Goal: Information Seeking & Learning: Learn about a topic

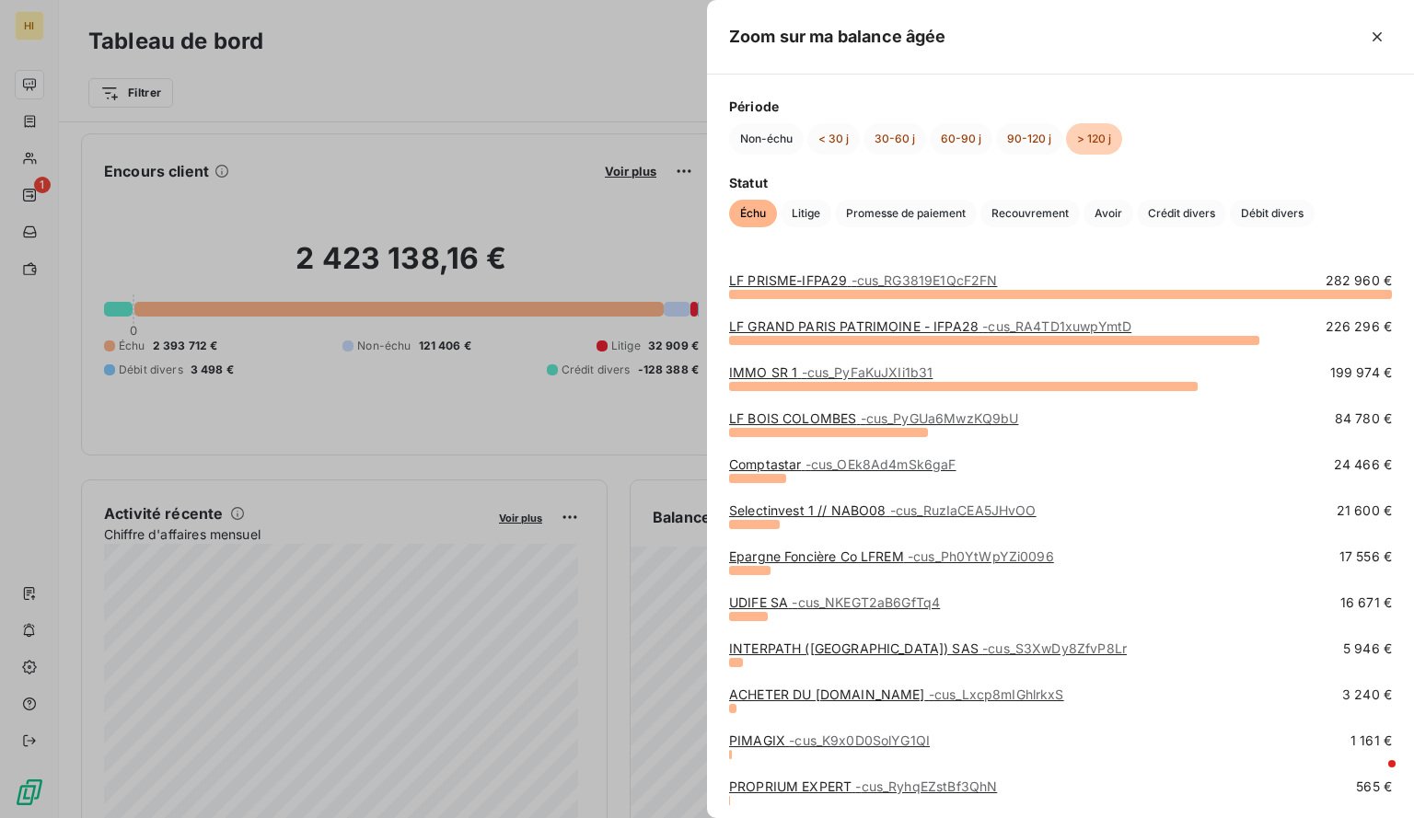
scroll to position [279, 0]
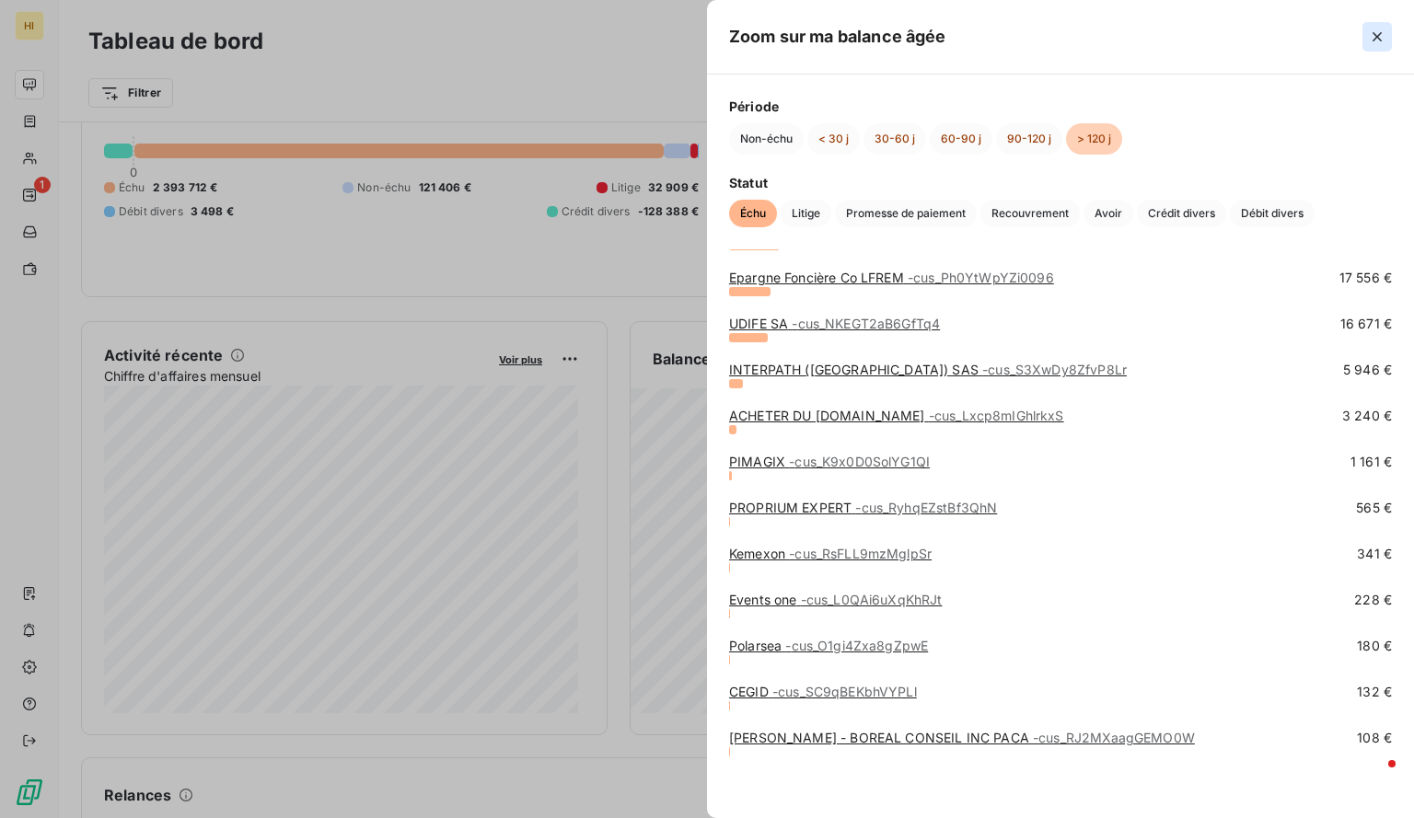
click at [1379, 28] on icon "button" at bounding box center [1377, 37] width 18 height 18
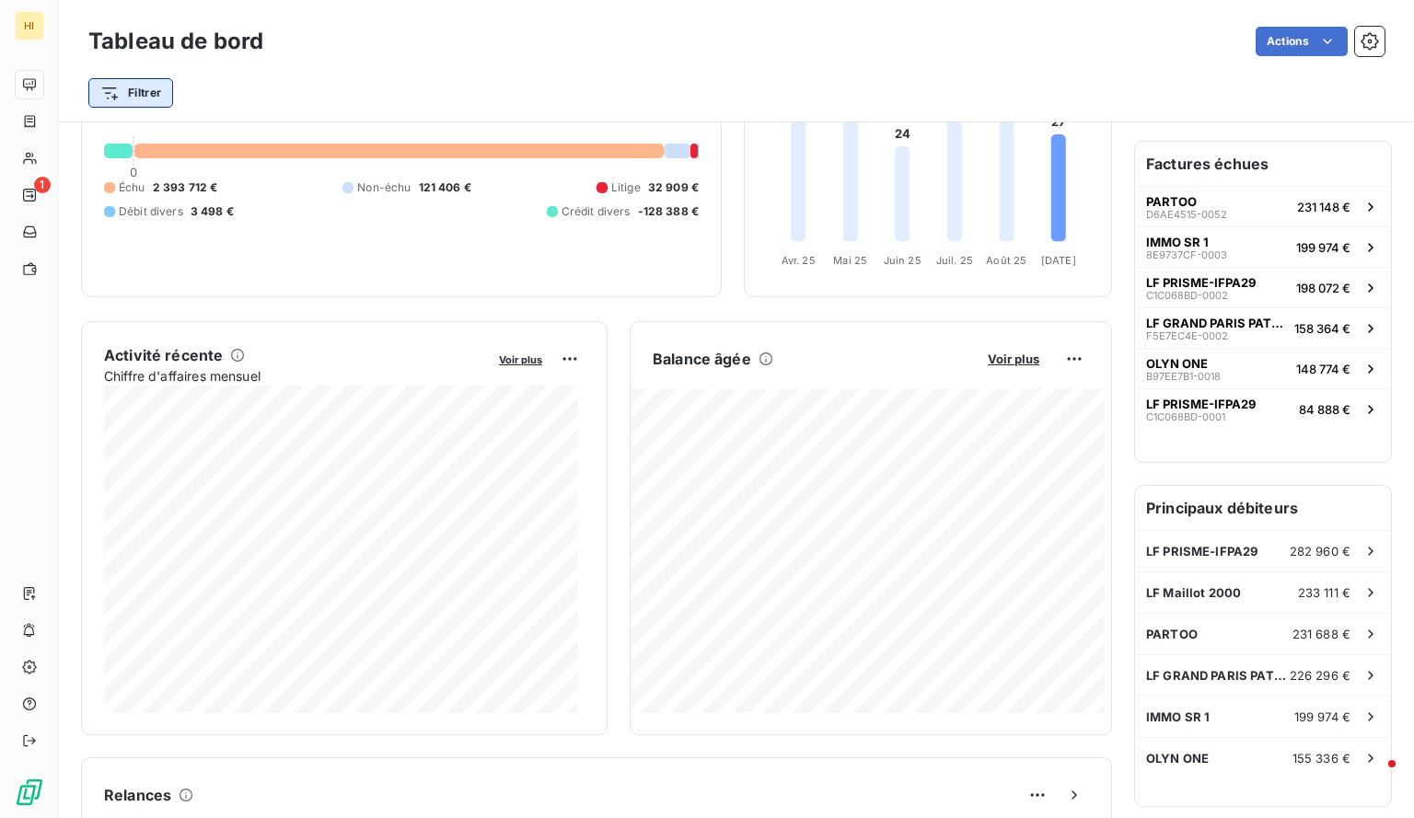
click at [134, 82] on html "HI 1 Tableau de bord Actions Filtrer Encours client Voir plus 2 423 138,16 € 0 …" at bounding box center [707, 409] width 1414 height 818
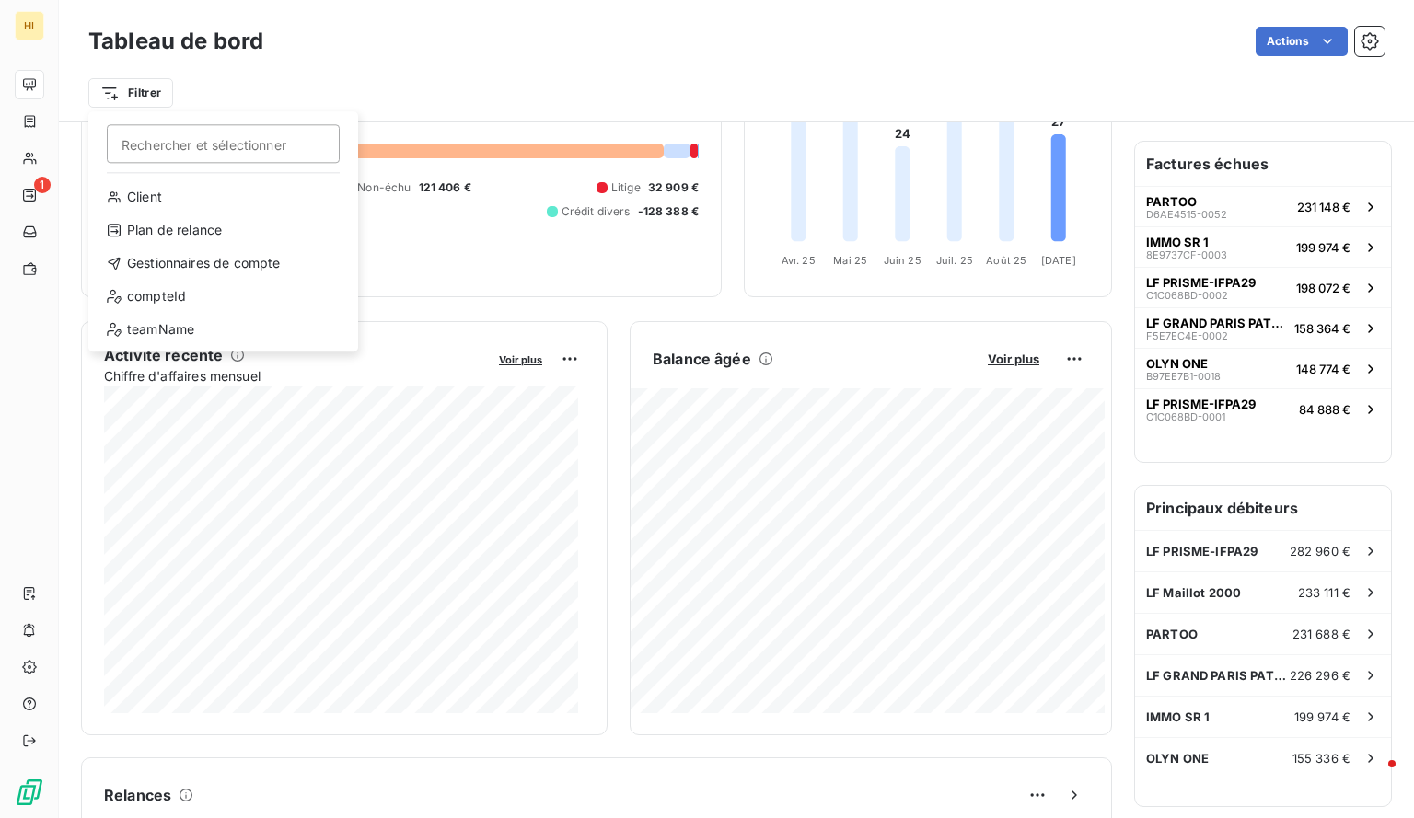
click at [238, 74] on html "HI 1 Tableau de bord Actions Filtrer Rechercher et sélectionner Client Plan de …" at bounding box center [707, 409] width 1414 height 818
click at [155, 98] on html "HI 1 Tableau de bord Actions Filtrer Rechercher et sélectionner Client Plan de …" at bounding box center [707, 409] width 1414 height 818
click at [182, 301] on div "compteId" at bounding box center [223, 296] width 255 height 29
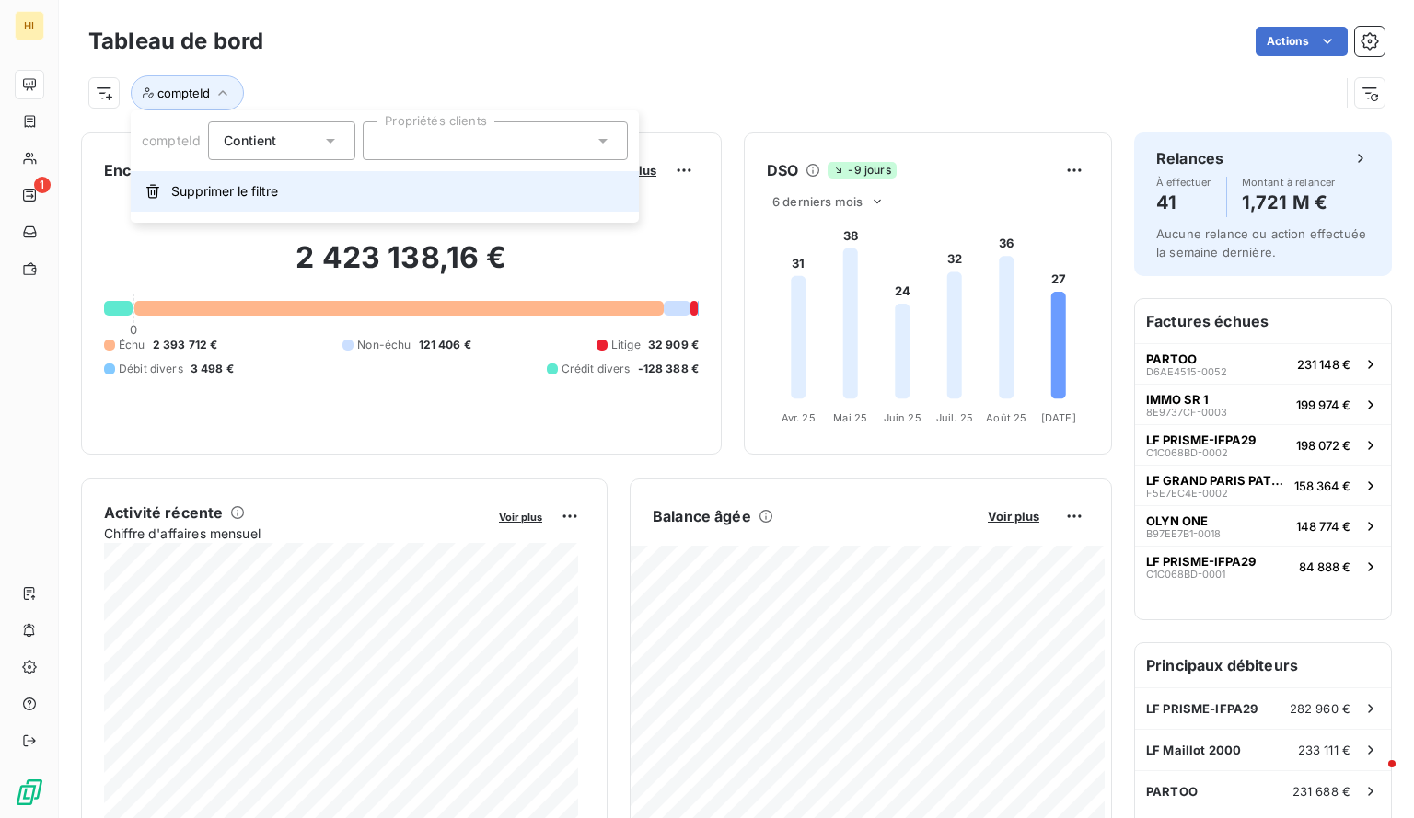
click at [268, 190] on span "Supprimer le filtre" at bounding box center [224, 191] width 107 height 18
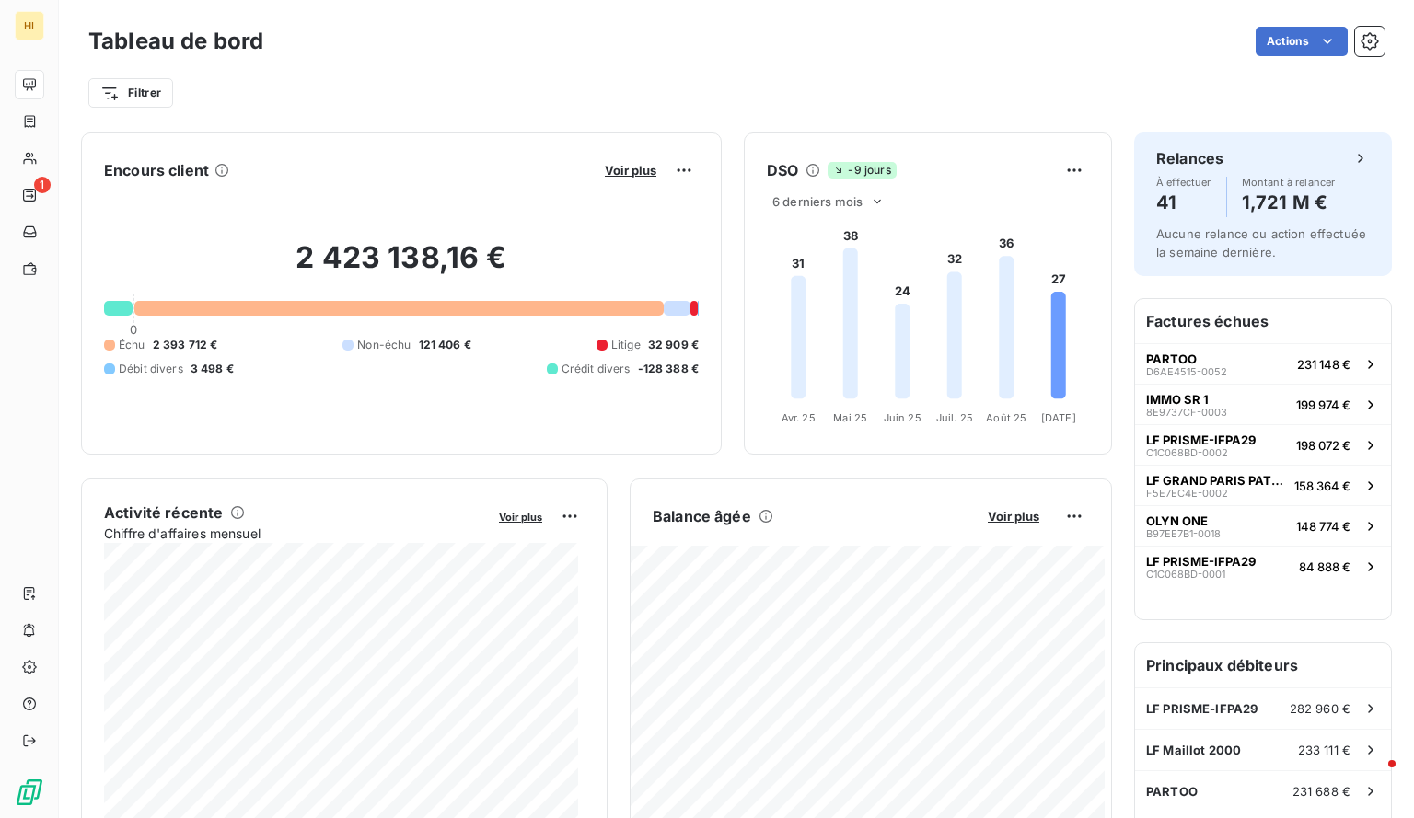
click at [115, 76] on div "Filtrer" at bounding box center [736, 92] width 1296 height 35
click at [133, 91] on html "HI 1 Tableau de bord Actions Filtrer Encours client Voir plus 2 423 138,16 € 0 …" at bounding box center [707, 409] width 1414 height 818
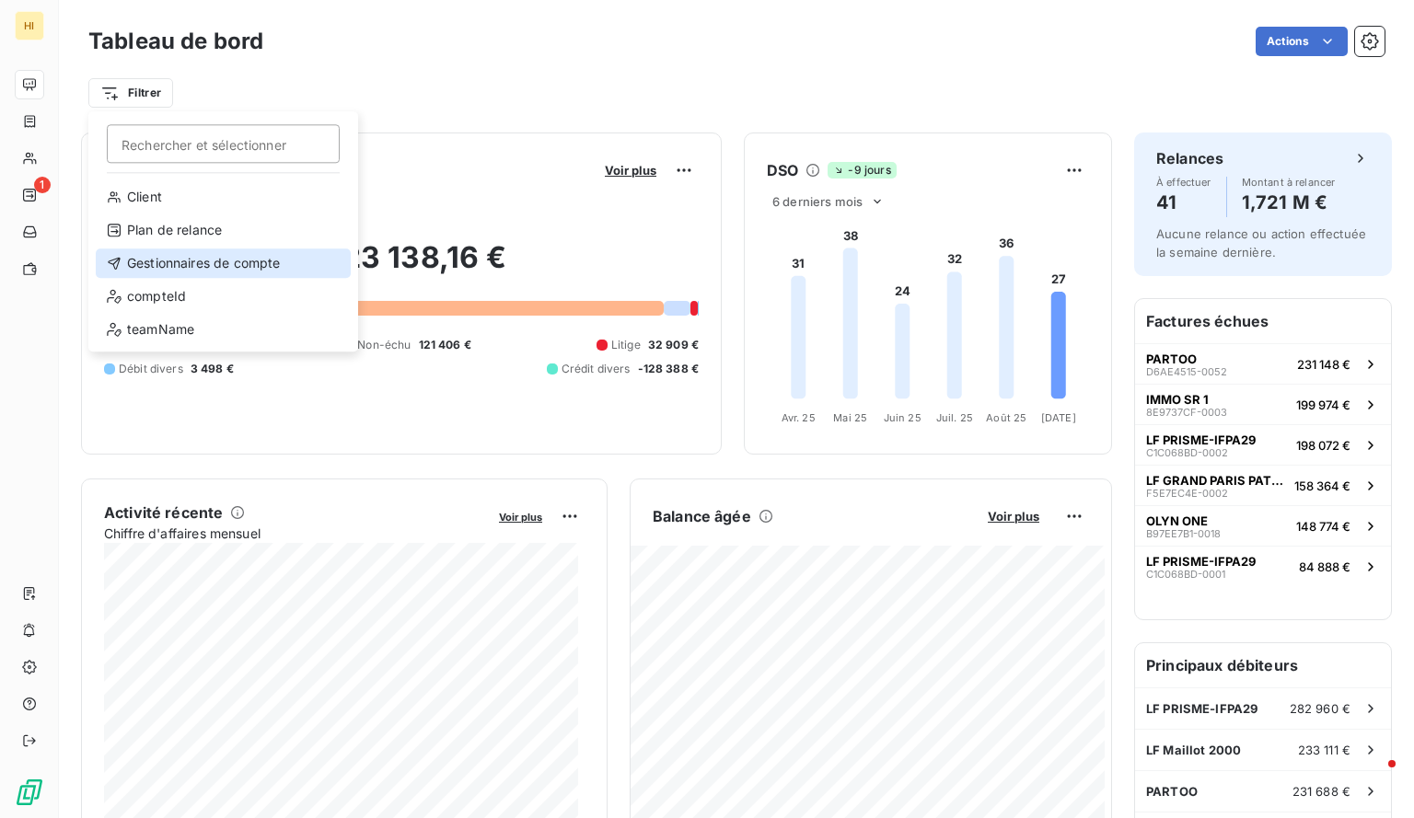
click at [227, 258] on div "Gestionnaires de compte" at bounding box center [223, 263] width 255 height 29
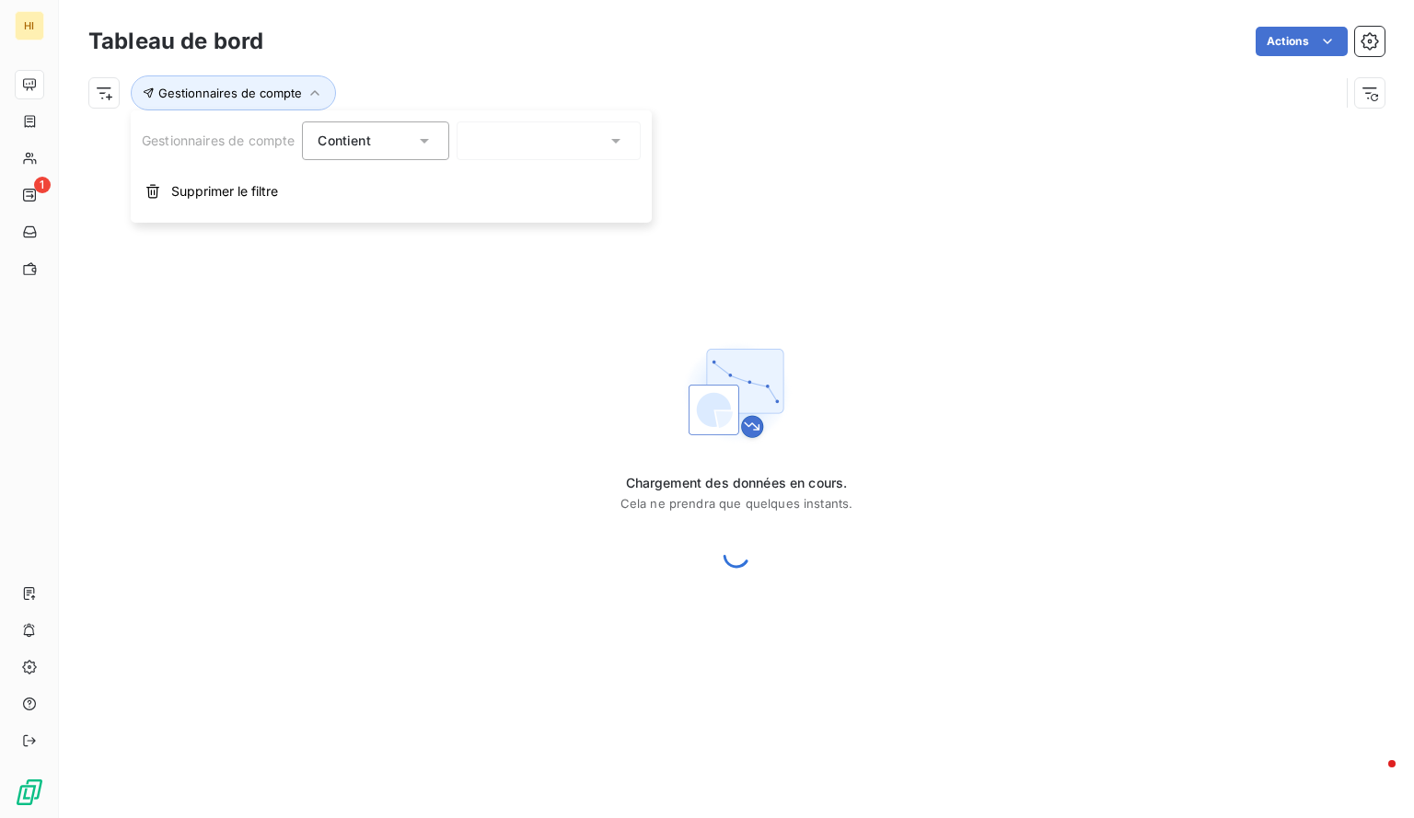
click at [508, 154] on div at bounding box center [549, 141] width 184 height 39
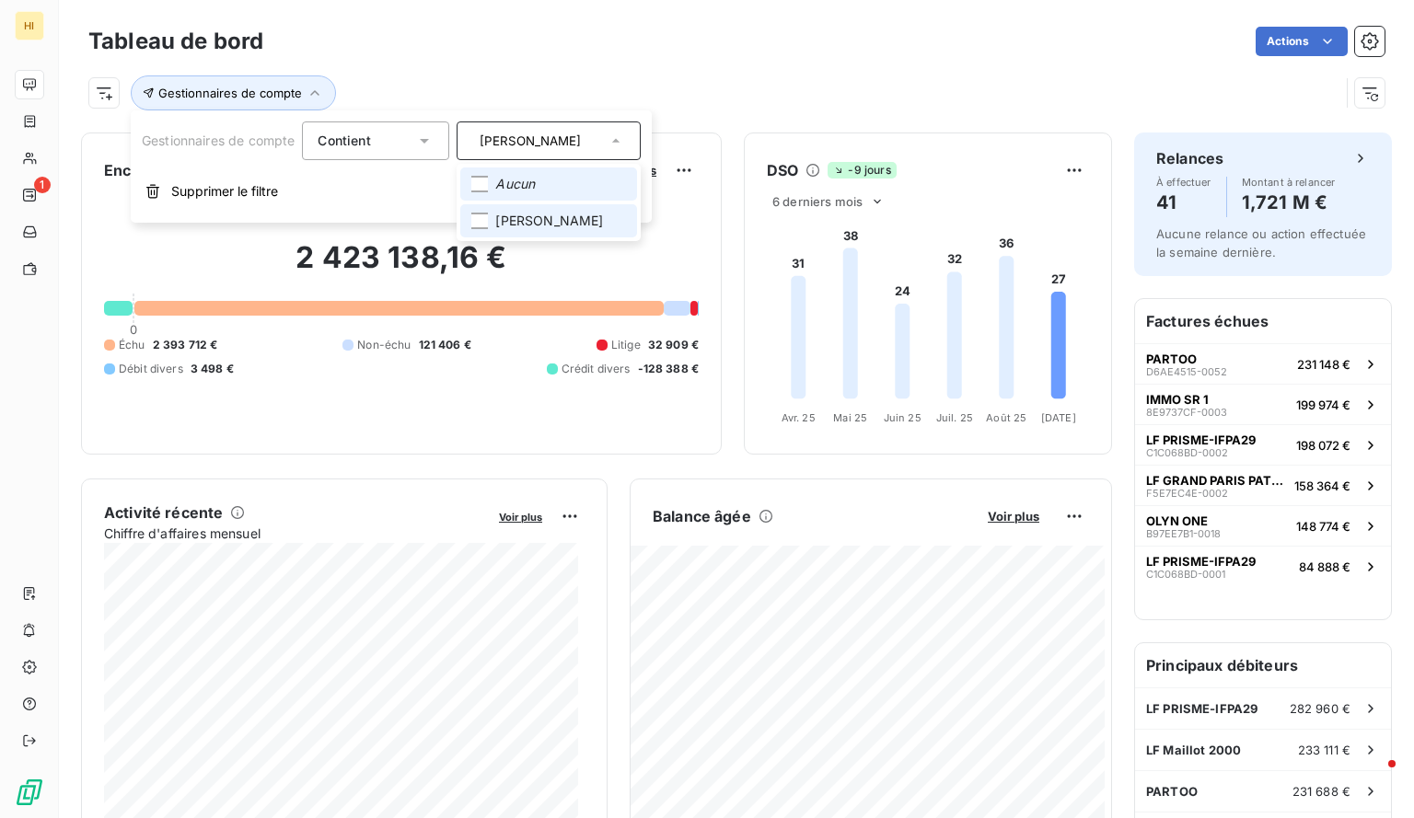
type input "[PERSON_NAME]"
click at [499, 222] on span "[PERSON_NAME]" at bounding box center [549, 221] width 108 height 18
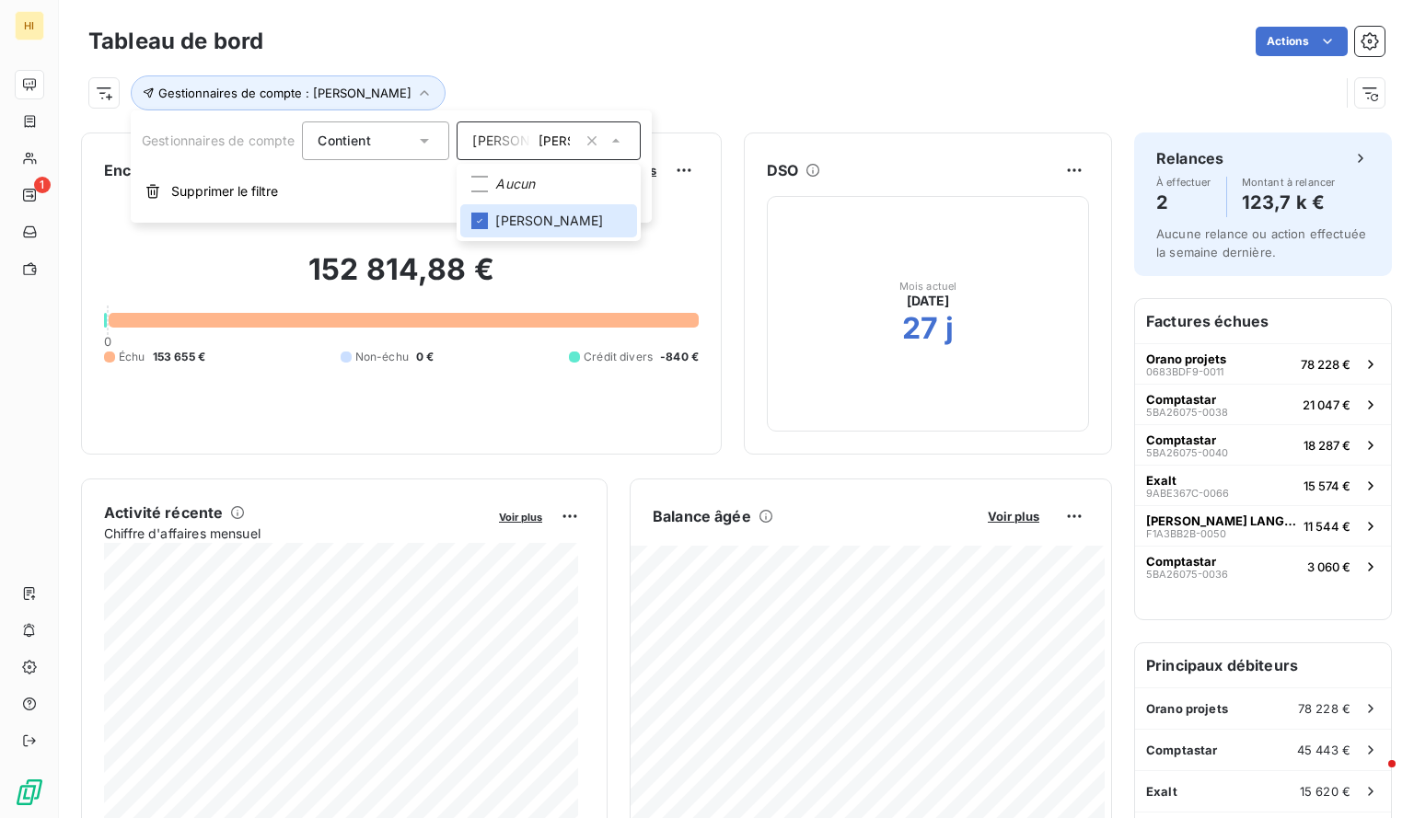
click at [597, 42] on div "Actions" at bounding box center [834, 41] width 1099 height 29
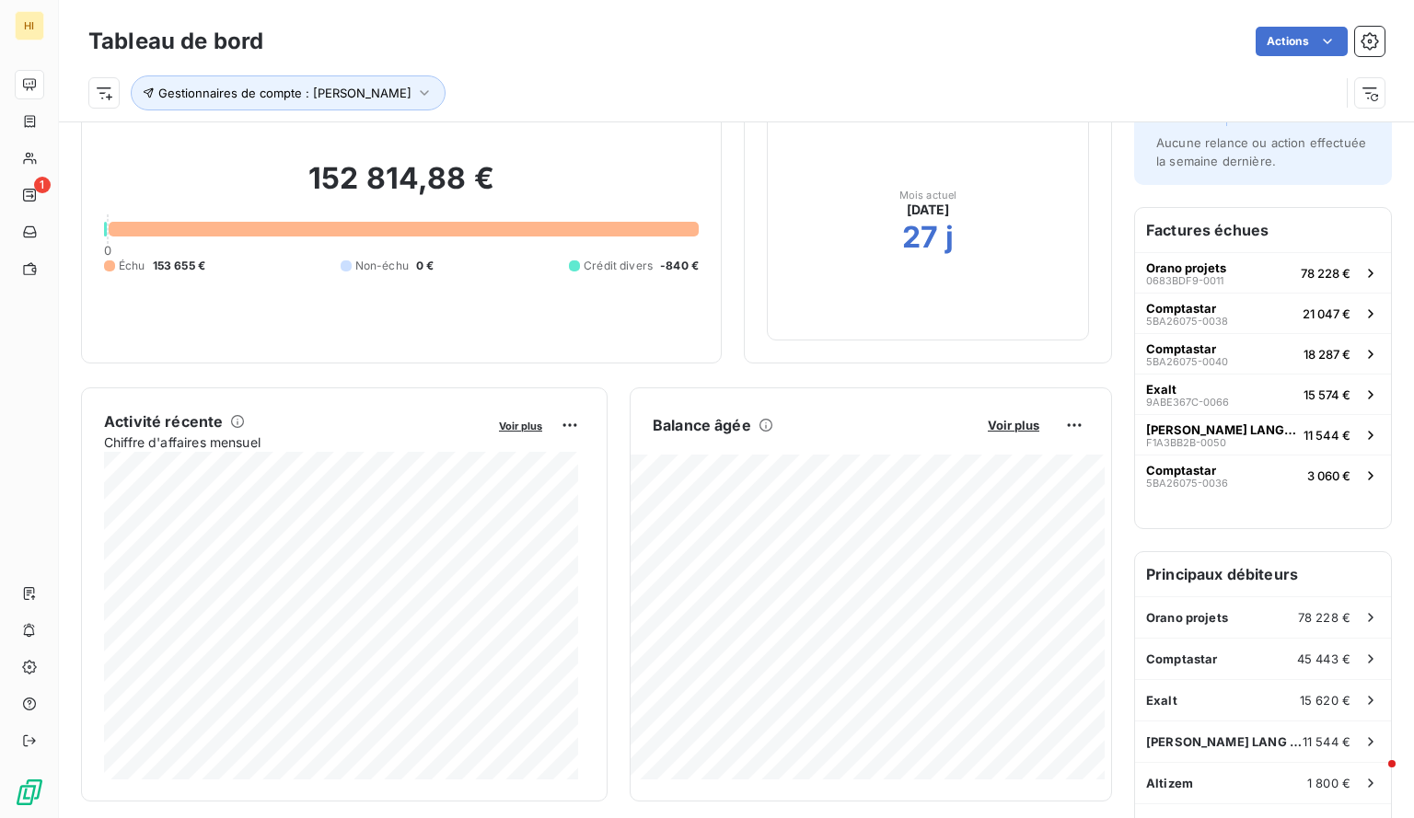
scroll to position [98, 0]
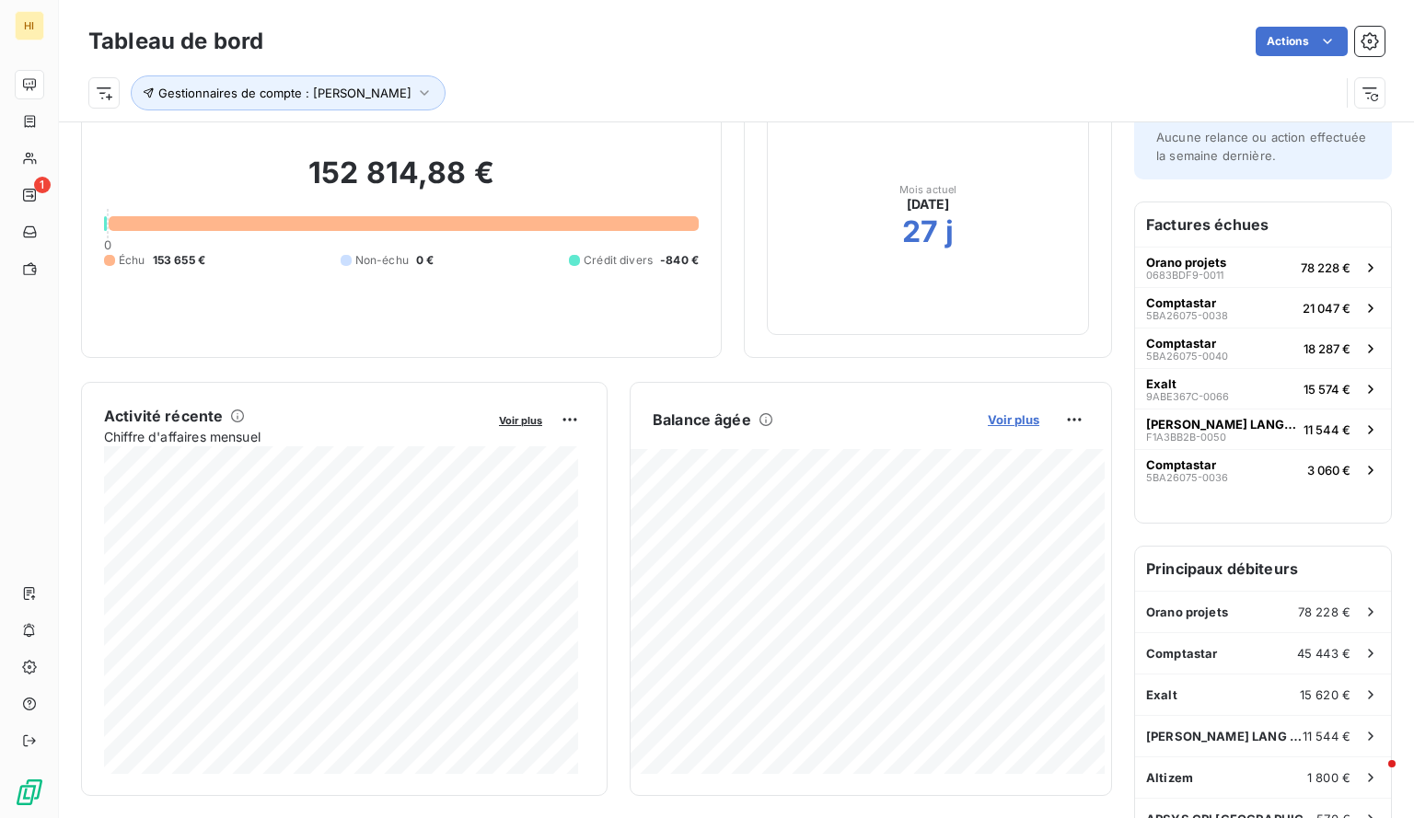
click at [1002, 417] on span "Voir plus" at bounding box center [1014, 419] width 52 height 15
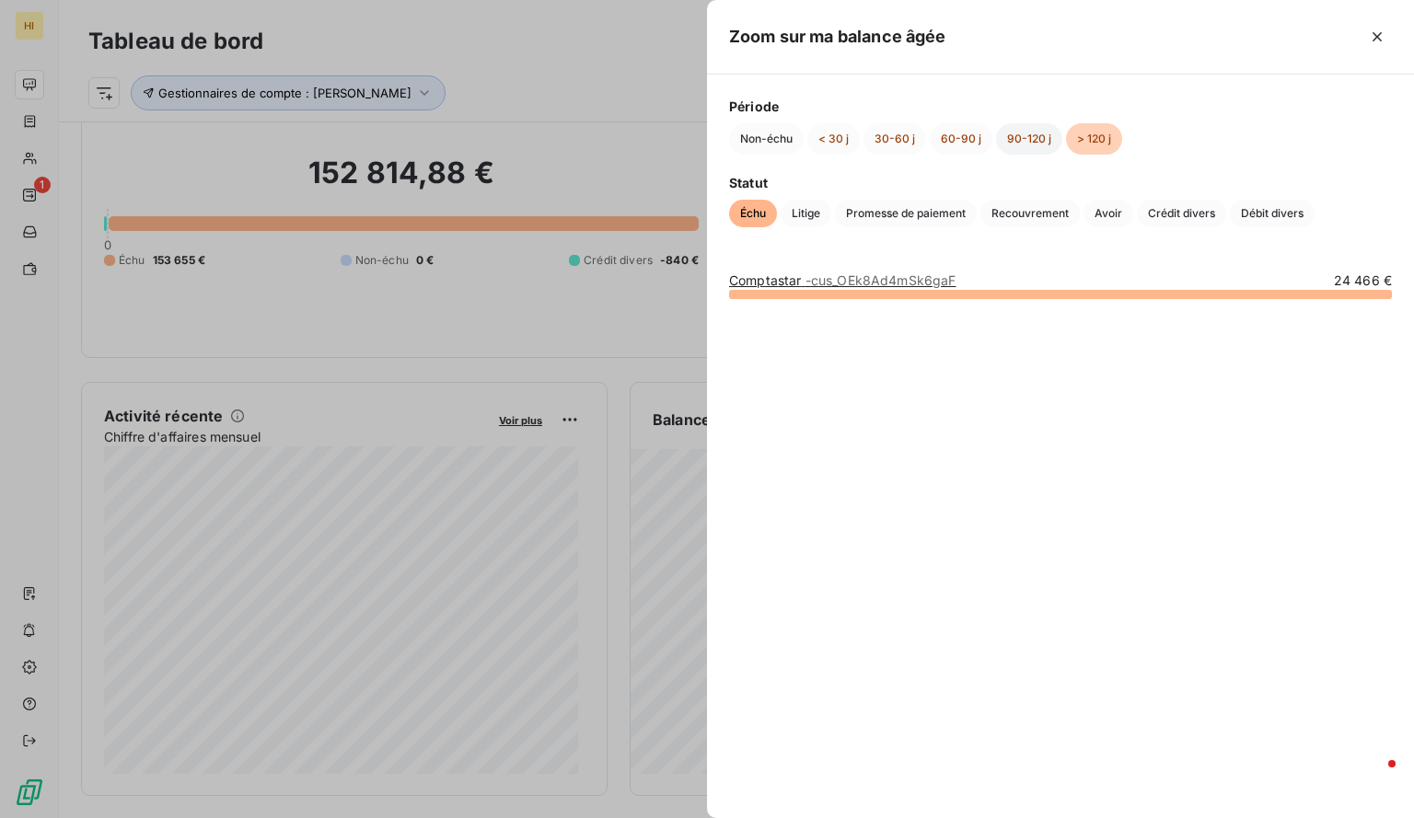
click at [1029, 130] on button "90-120 j" at bounding box center [1029, 138] width 66 height 31
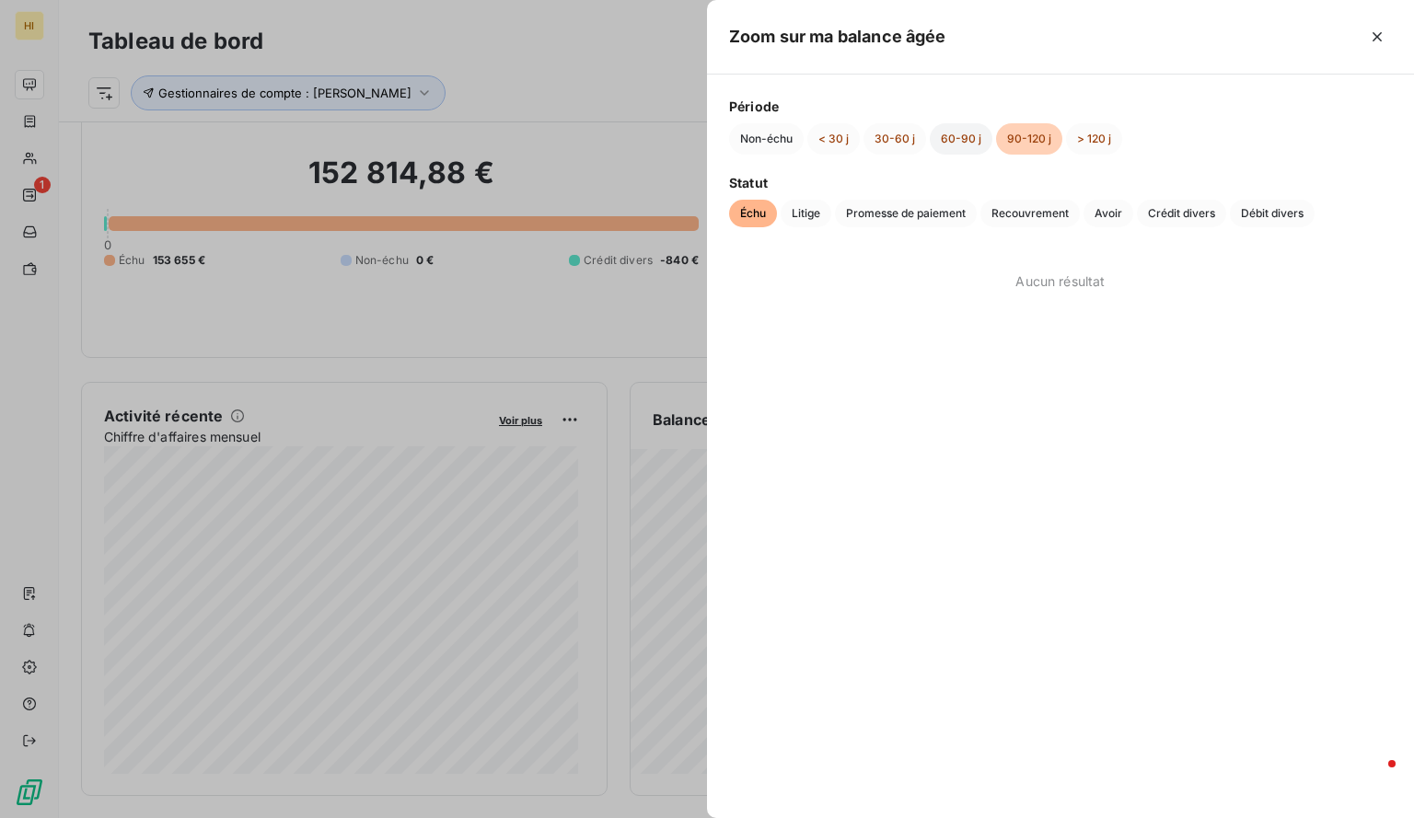
click at [963, 133] on button "60-90 j" at bounding box center [961, 138] width 63 height 31
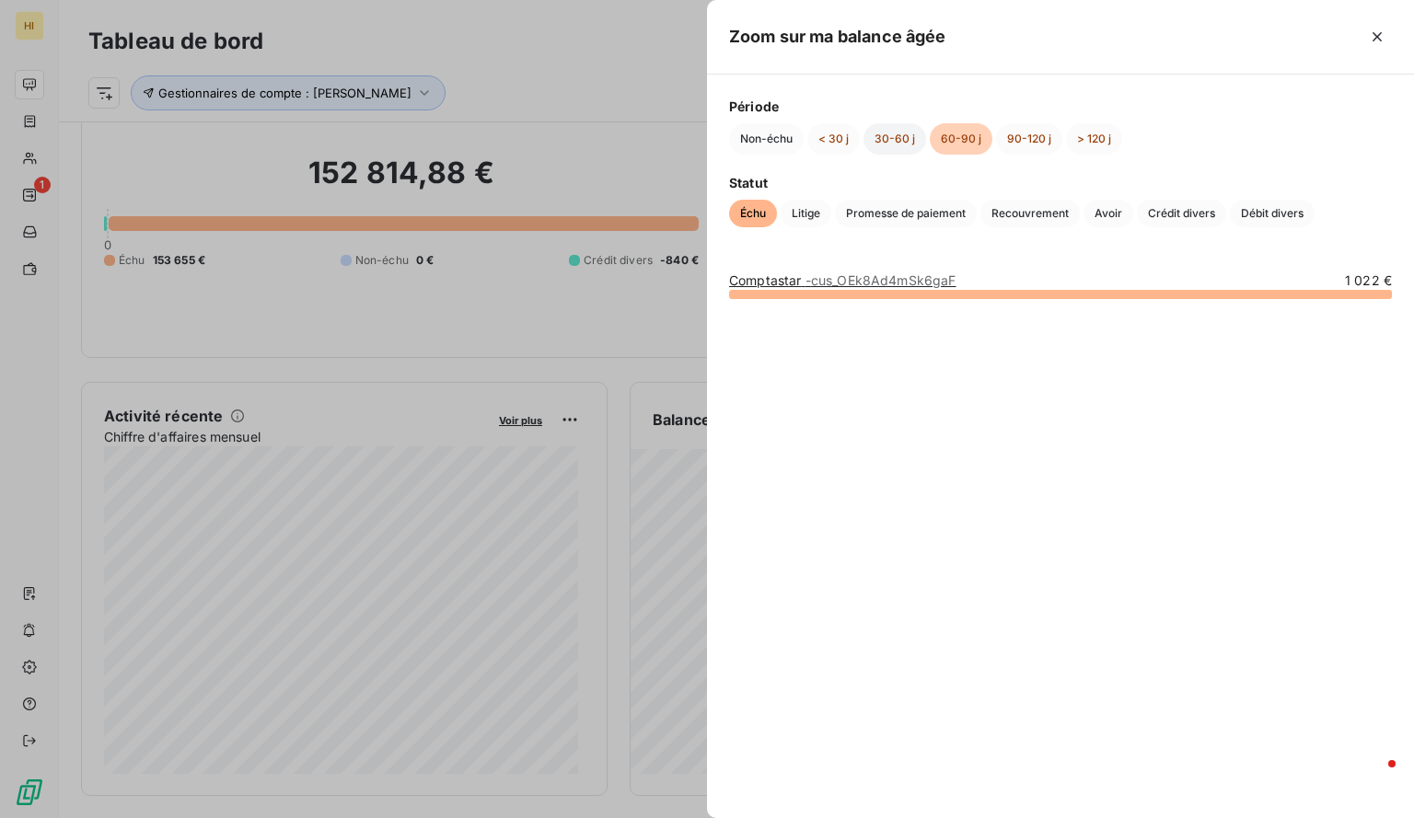
click at [893, 131] on button "30-60 j" at bounding box center [894, 138] width 63 height 31
click at [819, 139] on button "< 30 j" at bounding box center [833, 138] width 52 height 31
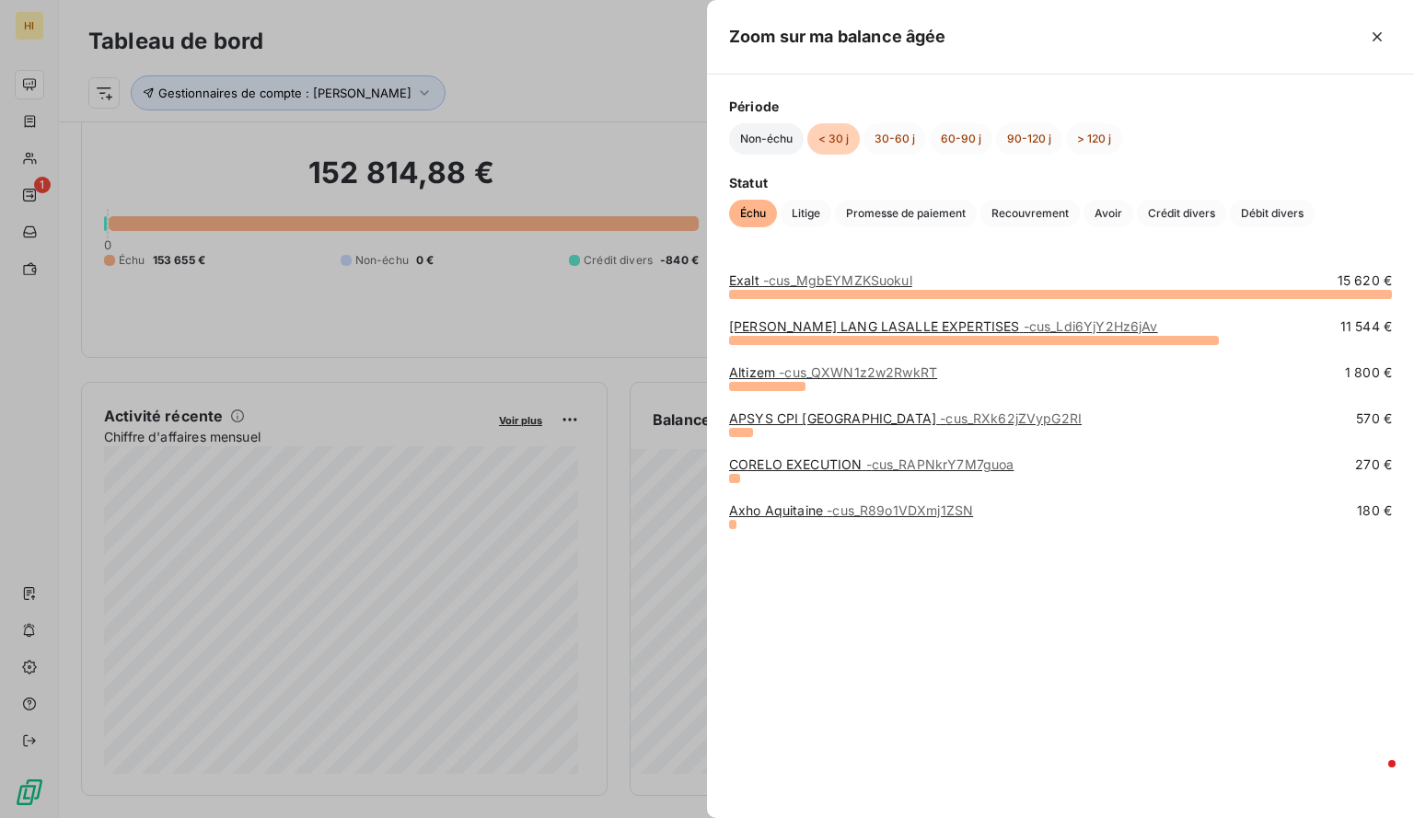
click at [781, 135] on button "Non-échu" at bounding box center [766, 138] width 75 height 31
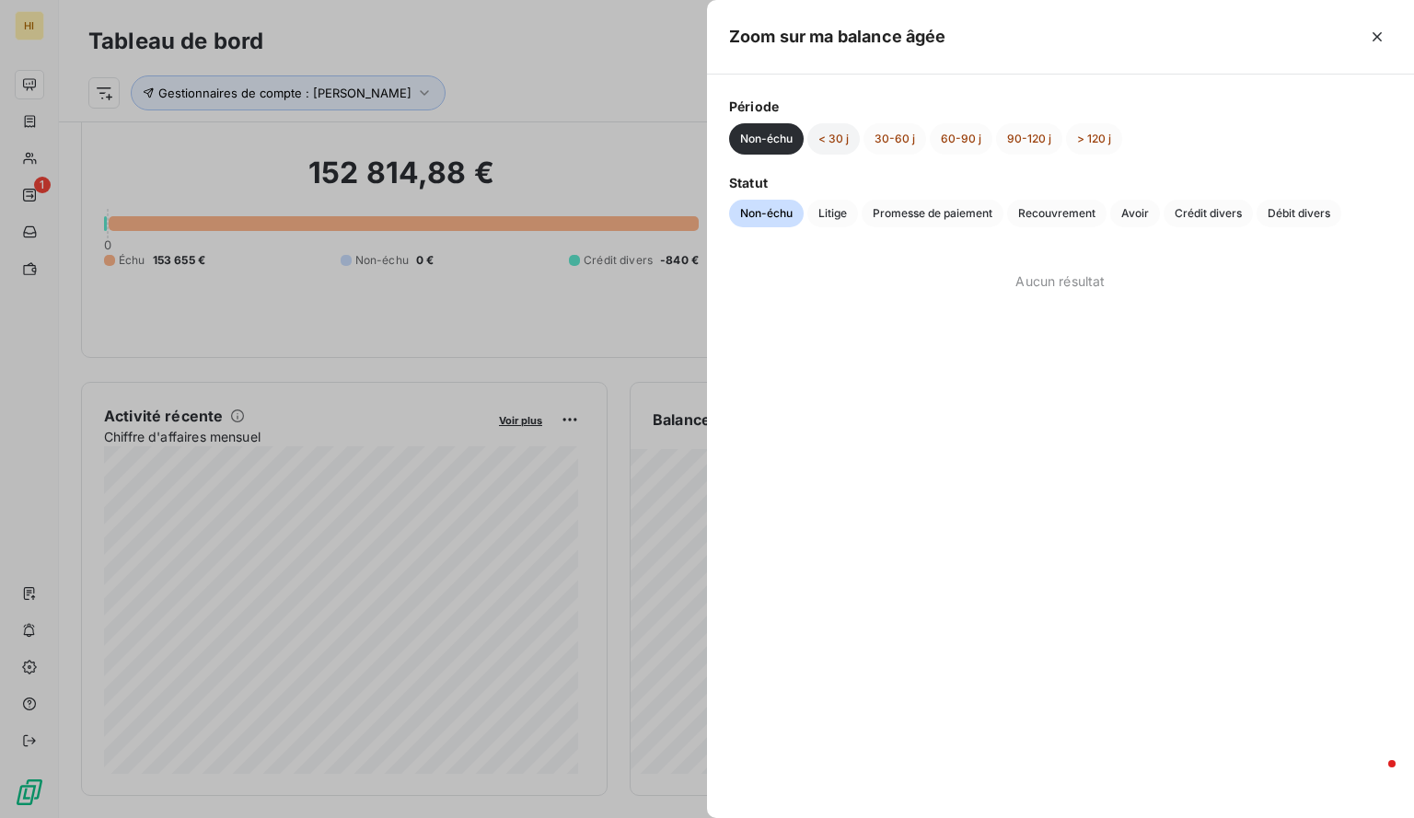
click at [841, 146] on button "< 30 j" at bounding box center [833, 138] width 52 height 31
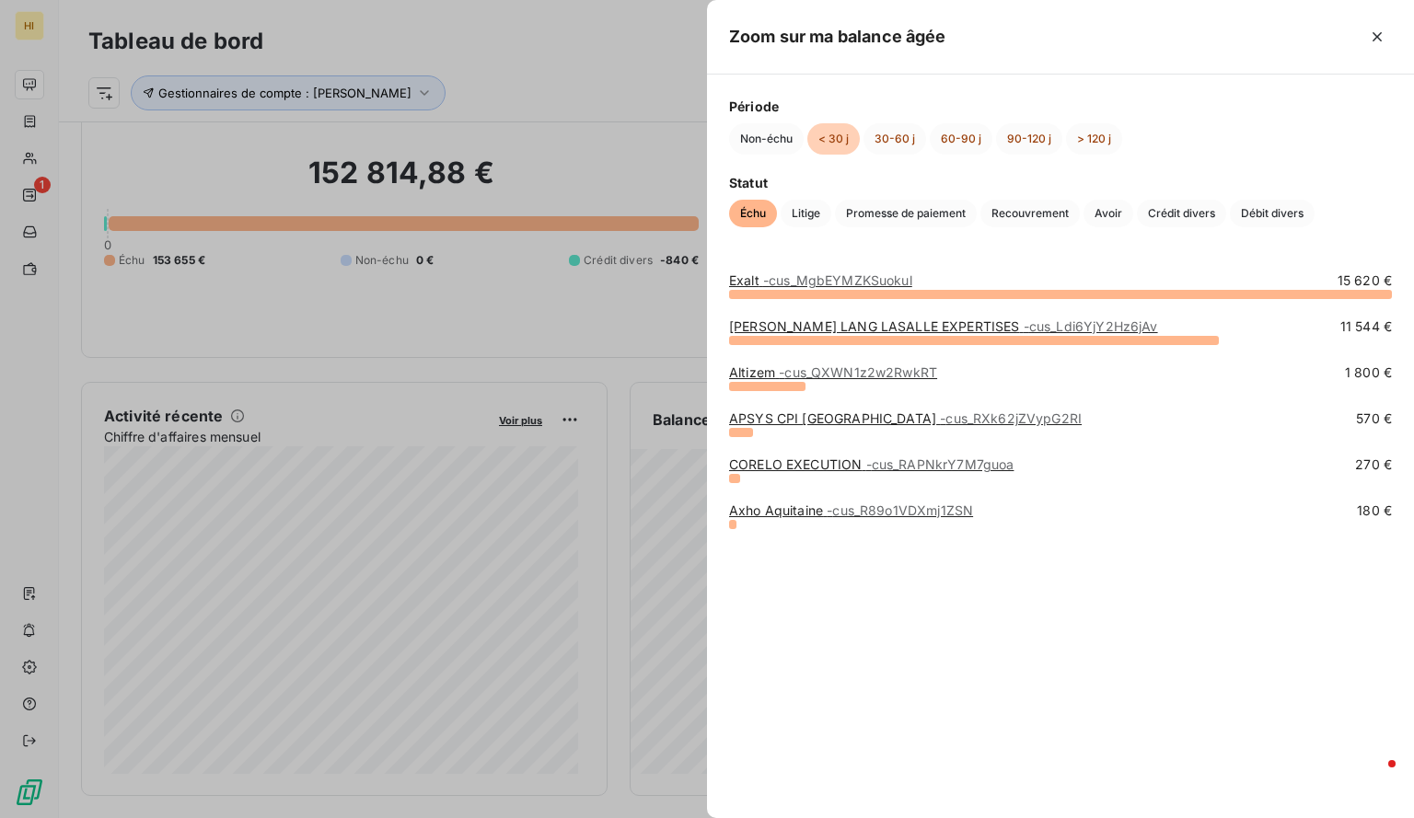
click at [592, 161] on div at bounding box center [707, 409] width 1414 height 818
click at [1133, 225] on button "Avoir" at bounding box center [1108, 214] width 50 height 28
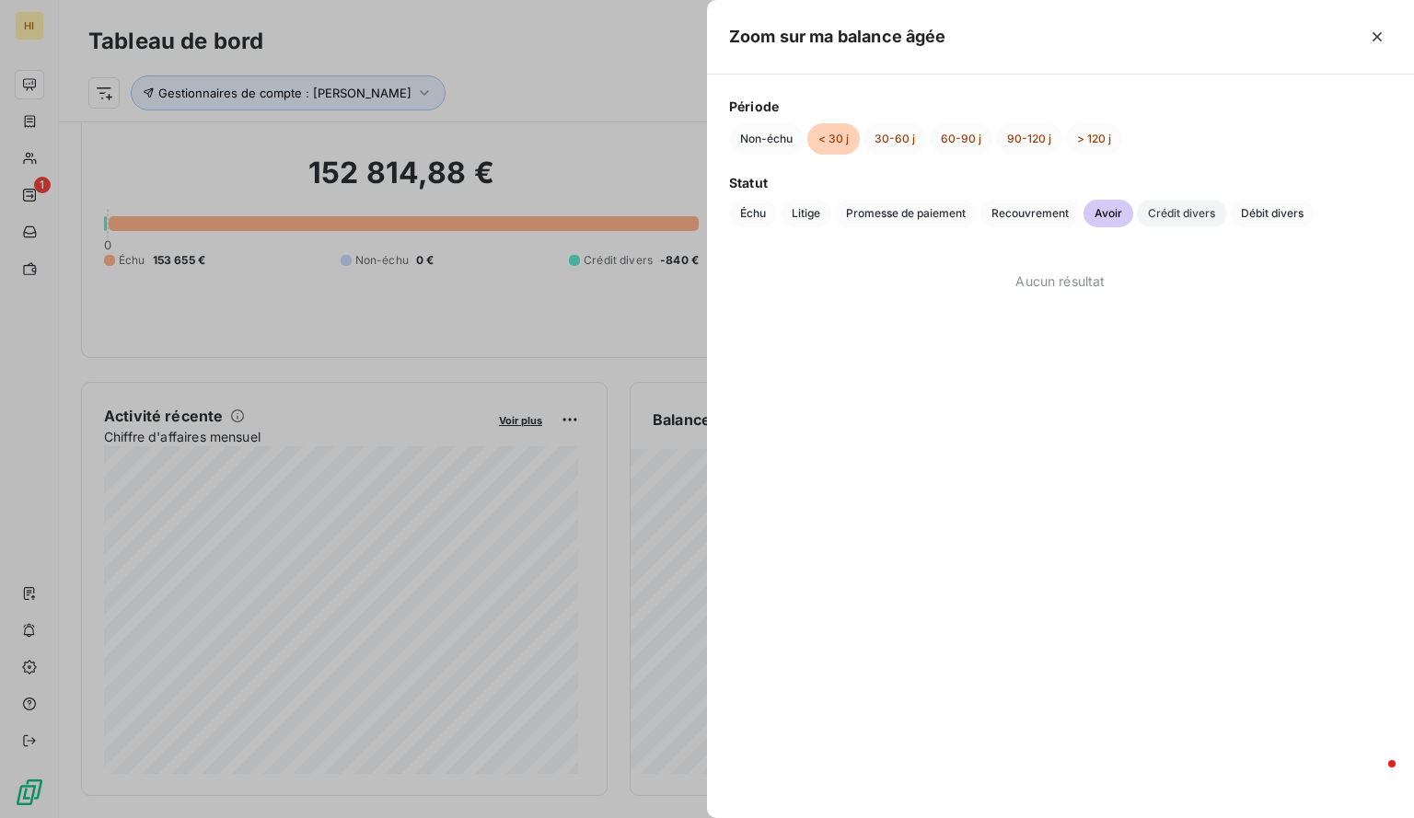
click at [1174, 222] on span "Crédit divers" at bounding box center [1181, 214] width 89 height 28
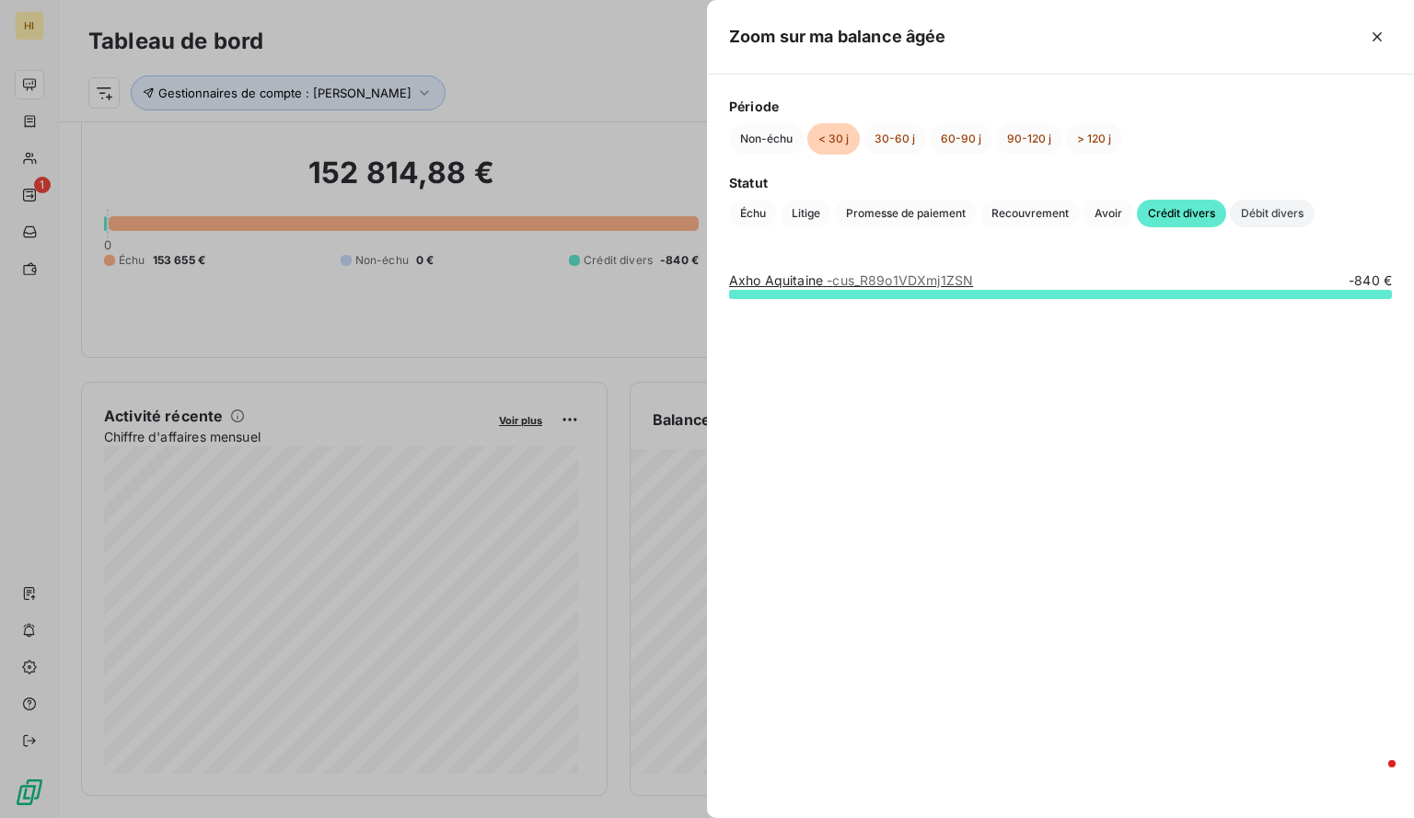
click at [1288, 216] on span "Débit divers" at bounding box center [1272, 214] width 85 height 28
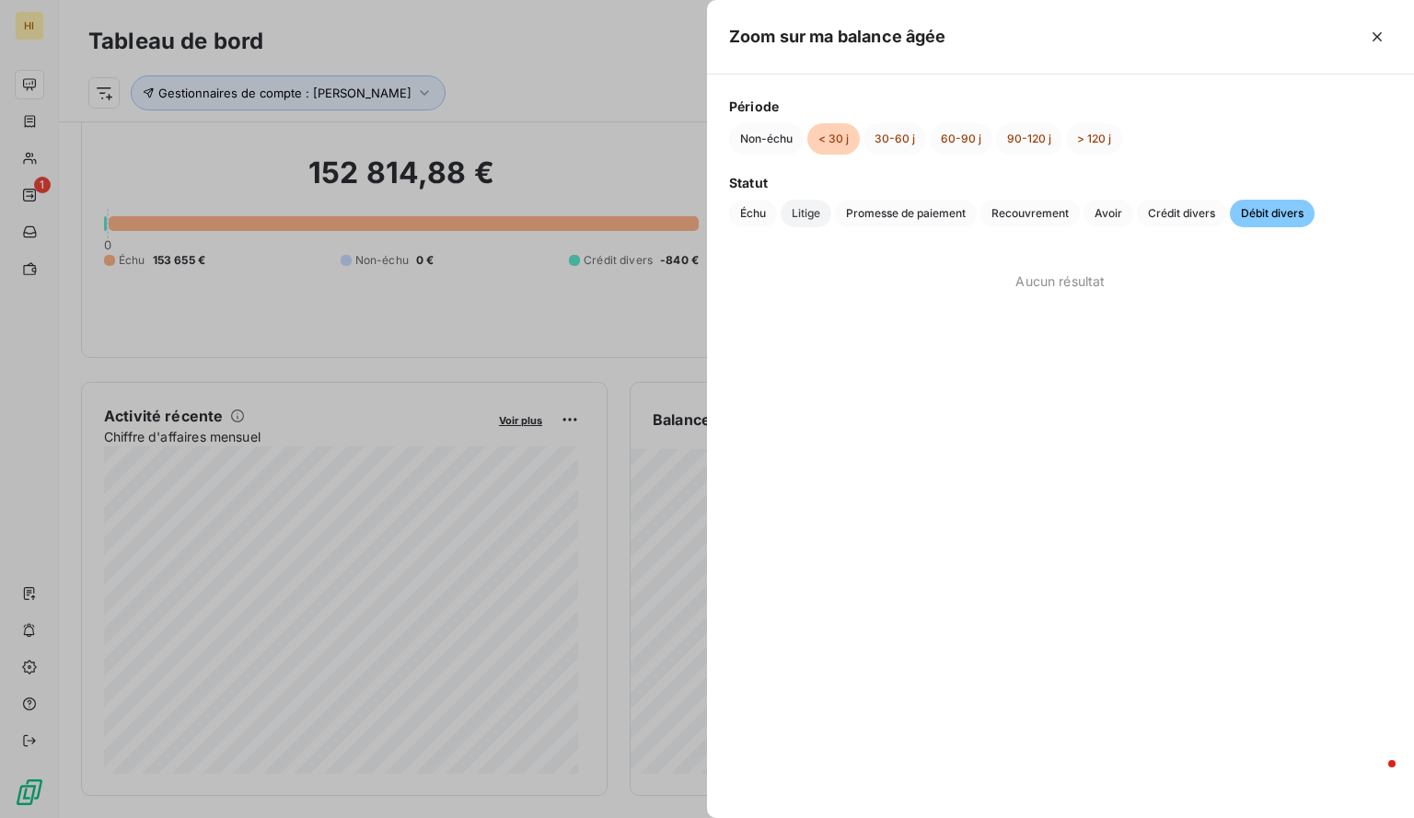
click at [812, 218] on span "Litige" at bounding box center [806, 214] width 51 height 28
click at [748, 214] on span "Échu" at bounding box center [753, 214] width 48 height 28
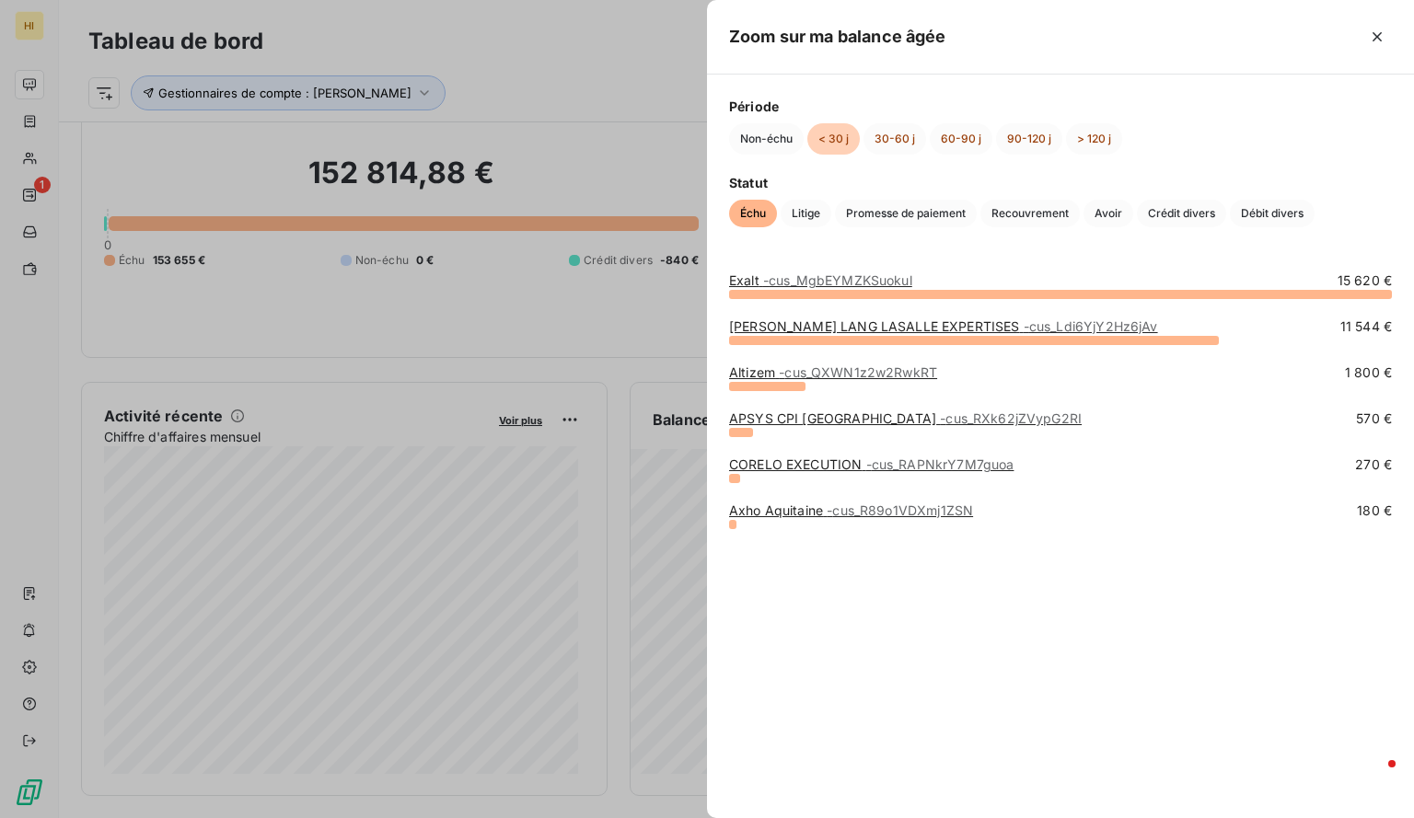
click at [761, 157] on div "Période Non-échu < 30 j 30-60 j 60-90 j 90-120 j > 120 j Statut Échu Litige Pro…" at bounding box center [1060, 162] width 707 height 175
click at [760, 140] on button "Non-échu" at bounding box center [766, 138] width 75 height 31
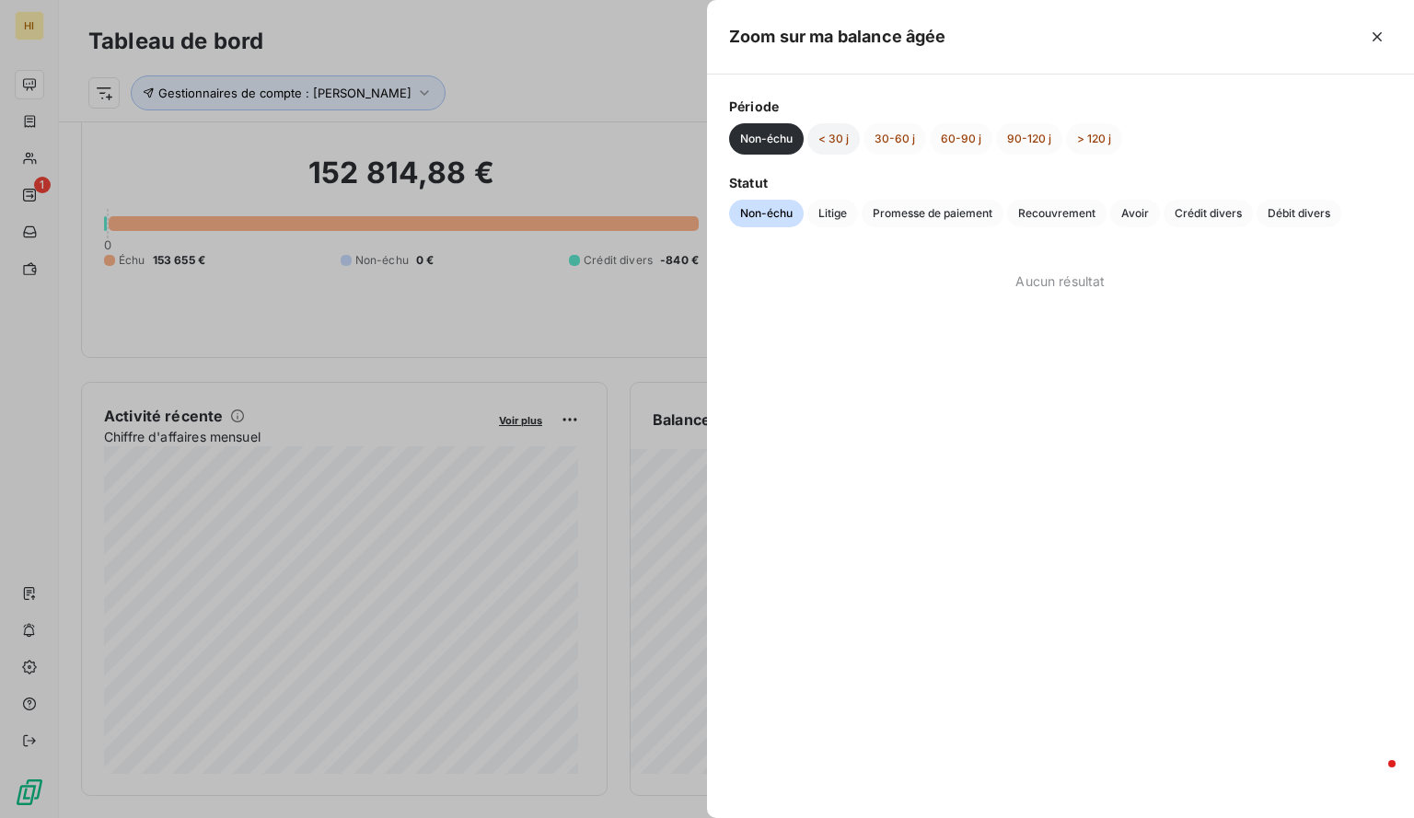
click at [827, 137] on button "< 30 j" at bounding box center [833, 138] width 52 height 31
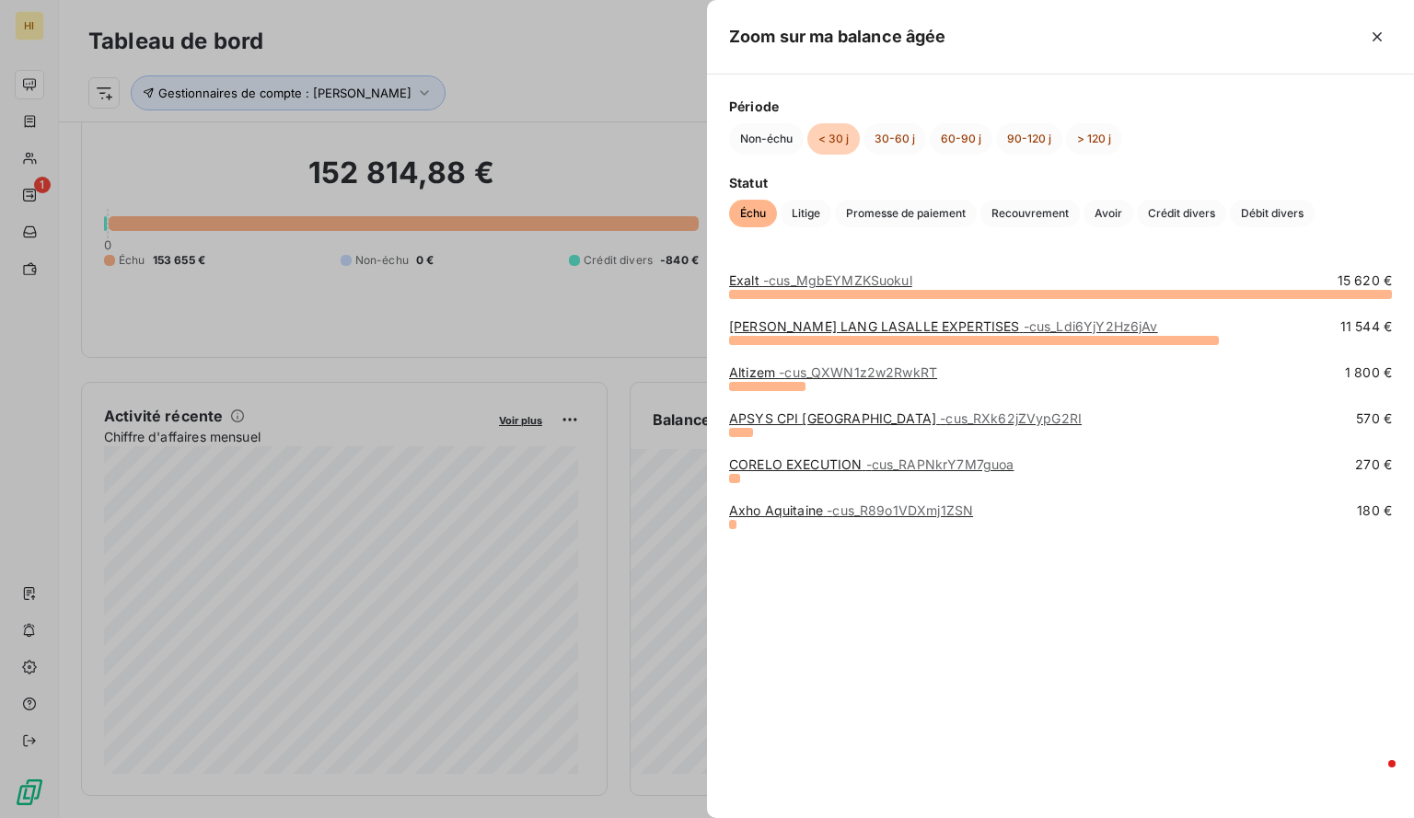
click at [593, 165] on div at bounding box center [707, 409] width 1414 height 818
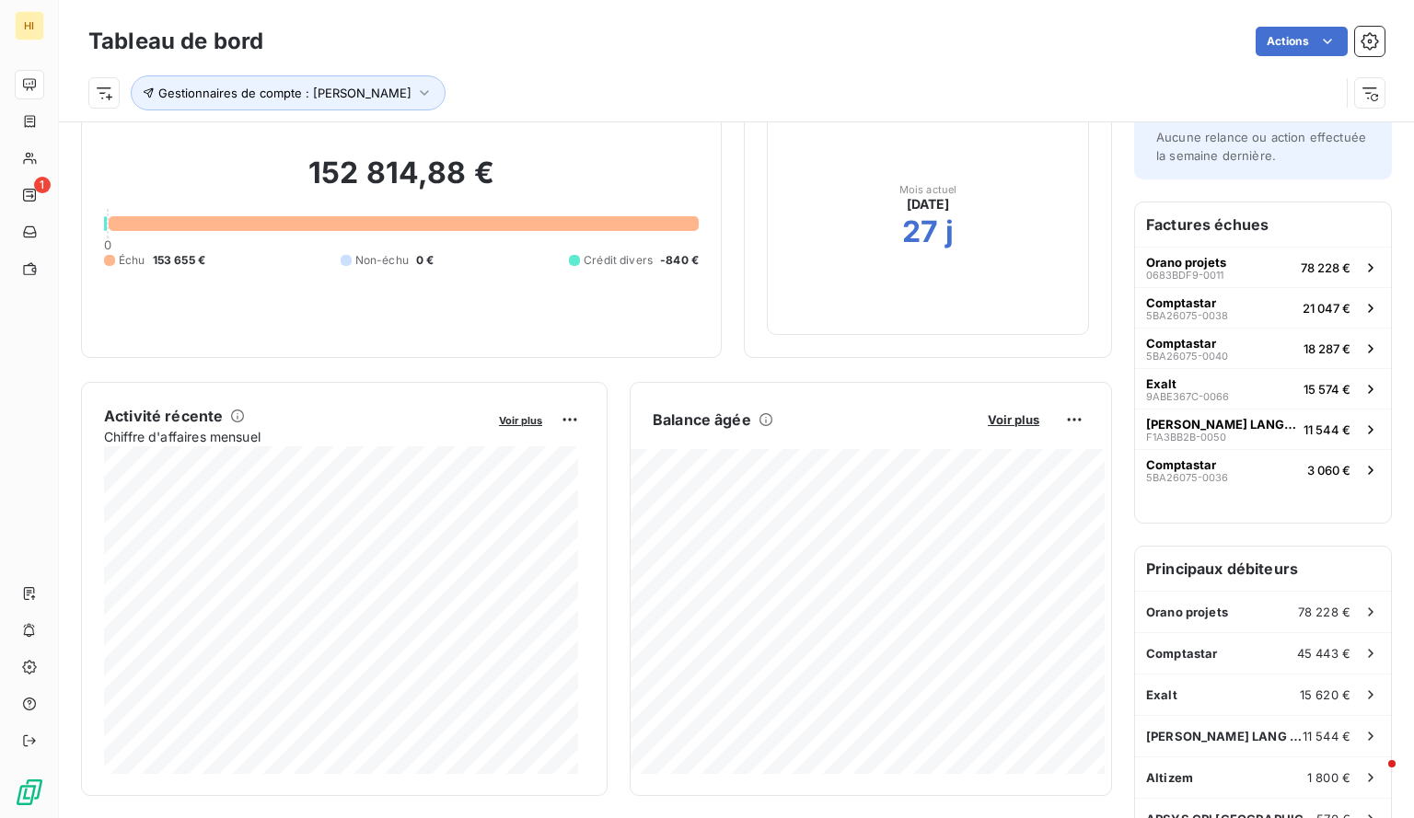
scroll to position [0, 0]
